Goal: Download file/media

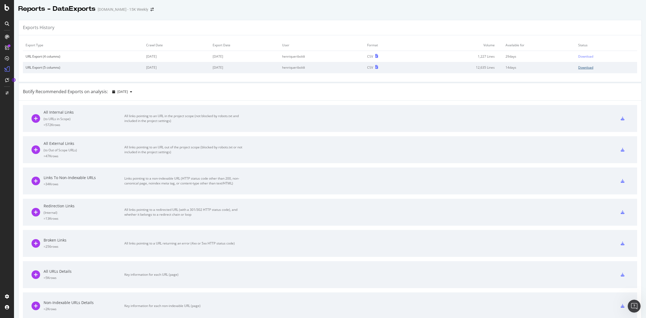
click at [582, 67] on div "Download" at bounding box center [585, 67] width 15 height 5
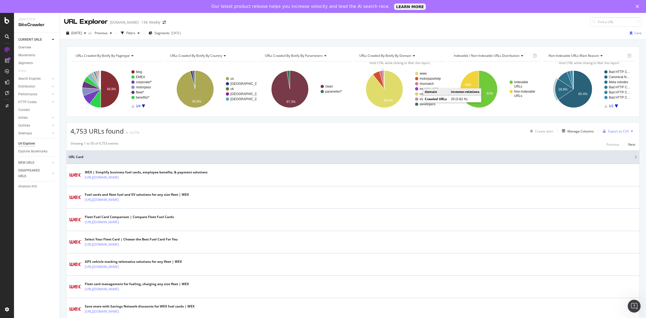
click at [385, 18] on div "URL Explorer [DOMAIN_NAME] - 15K Weekly [DATE] vs Previous Filters Segments [DA…" at bounding box center [353, 172] width 586 height 318
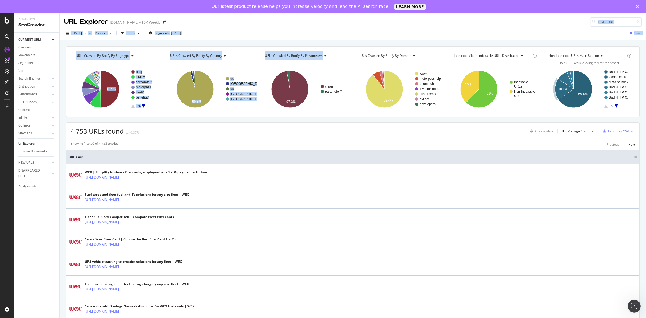
click at [410, 16] on div "URL Explorer [DOMAIN_NAME] - 15K Weekly" at bounding box center [353, 20] width 586 height 14
